Goal: Task Accomplishment & Management: Complete application form

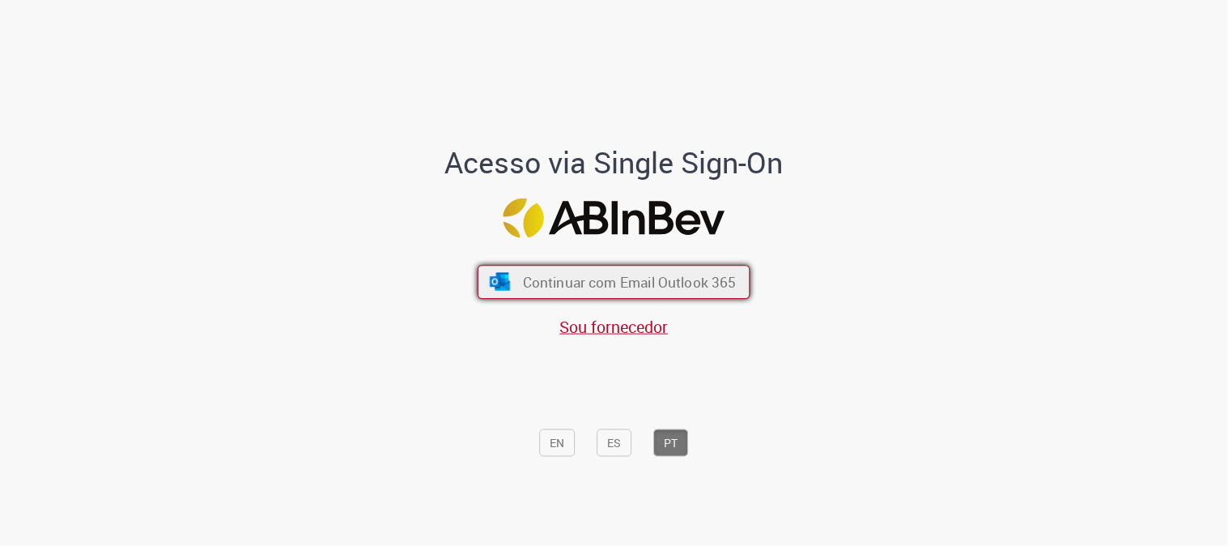
click at [529, 279] on span "Continuar com Email Outlook 365" at bounding box center [630, 282] width 214 height 19
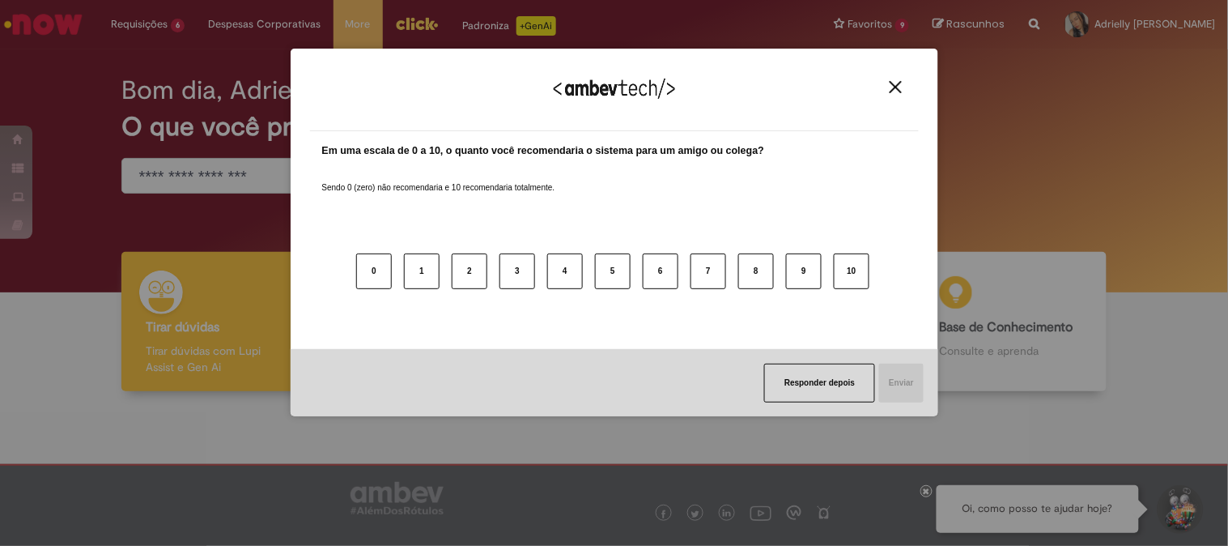
click at [896, 83] on img "Close" at bounding box center [896, 87] width 12 height 12
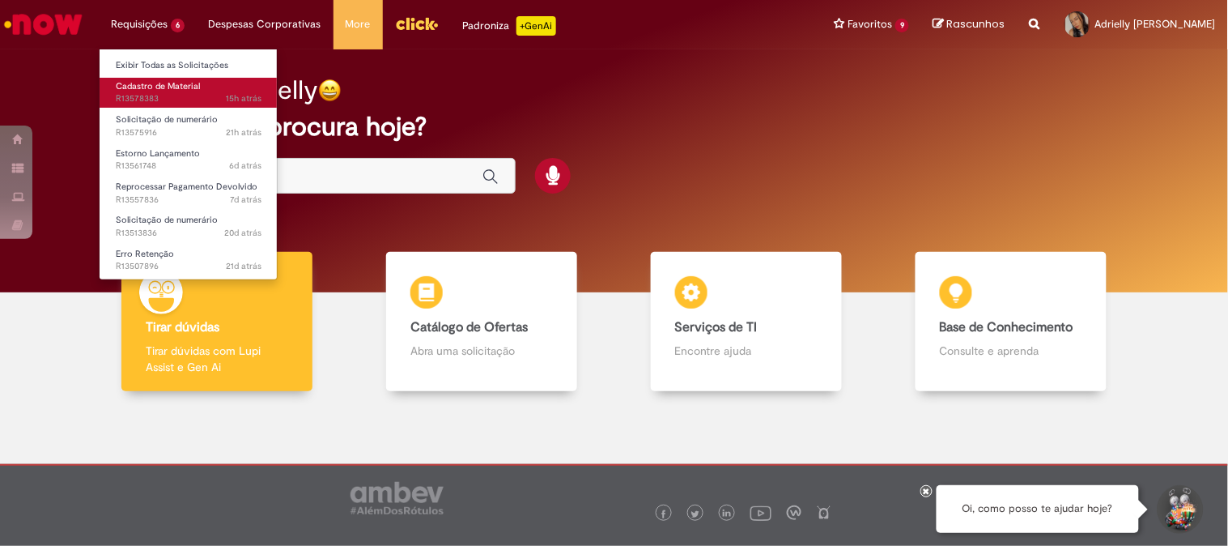
click at [162, 87] on span "Cadastro de Material" at bounding box center [158, 86] width 84 height 12
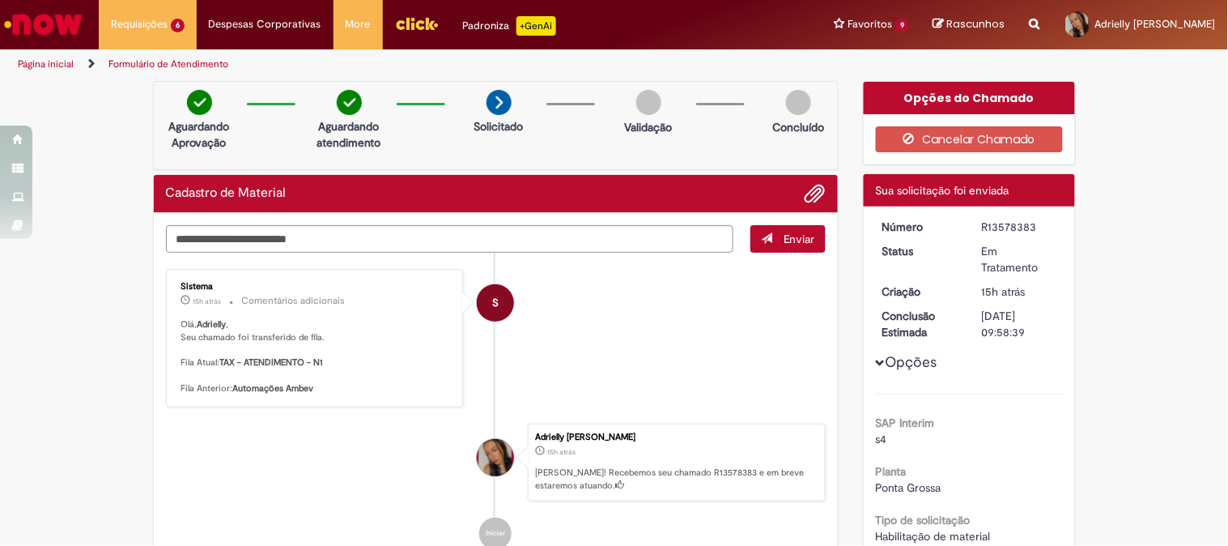
click at [51, 19] on img "Ir para a Homepage" at bounding box center [43, 24] width 83 height 32
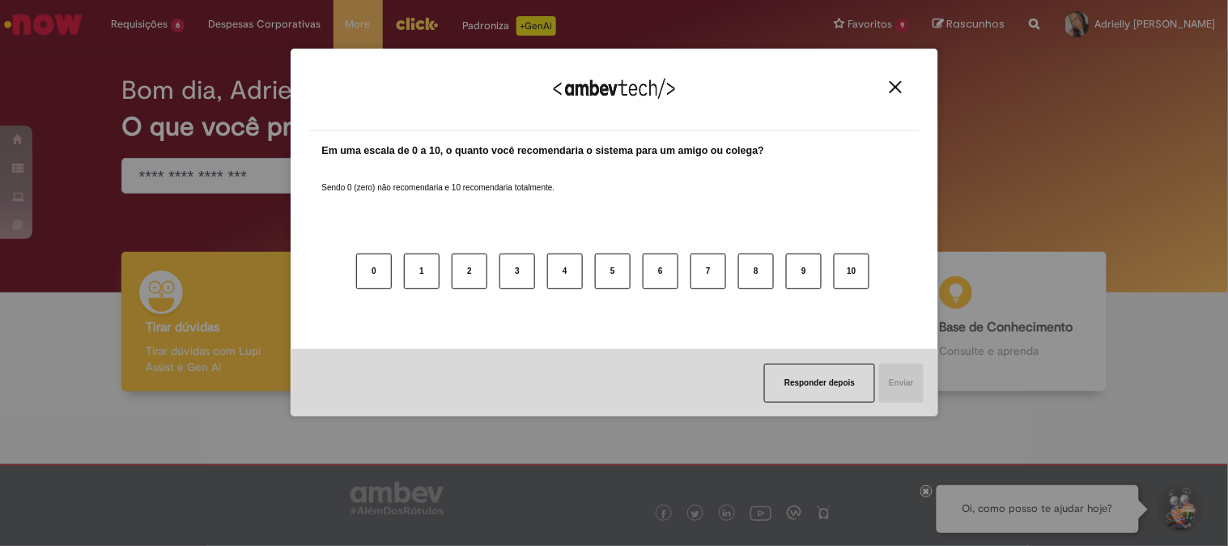
click at [895, 82] on img "Close" at bounding box center [896, 87] width 12 height 12
